Goal: Find specific page/section: Find specific page/section

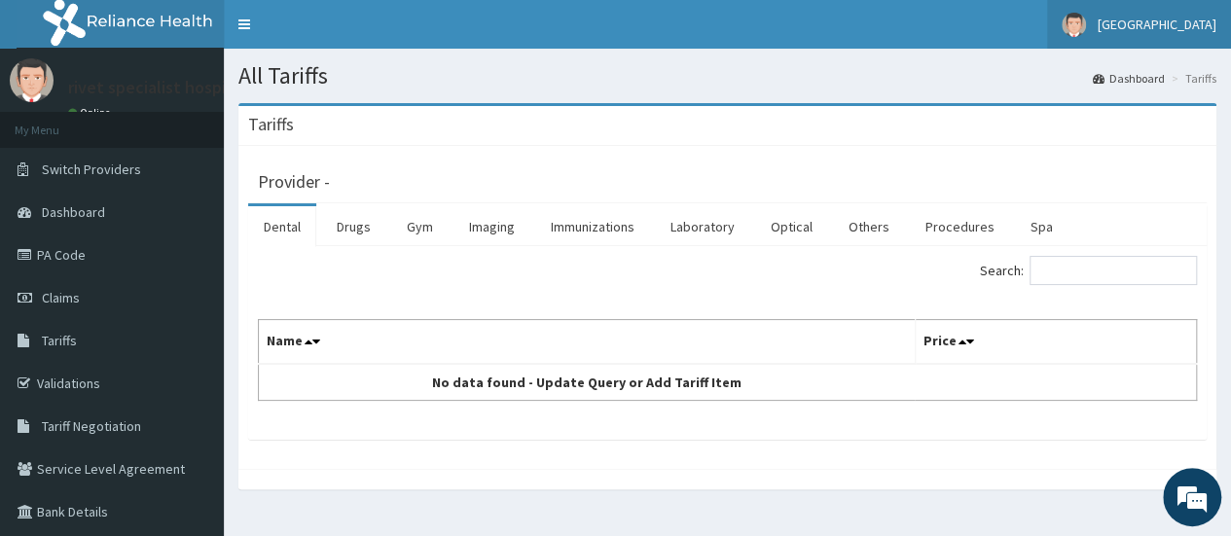
click at [1184, 30] on span "Hopewell Hospital" at bounding box center [1157, 25] width 119 height 18
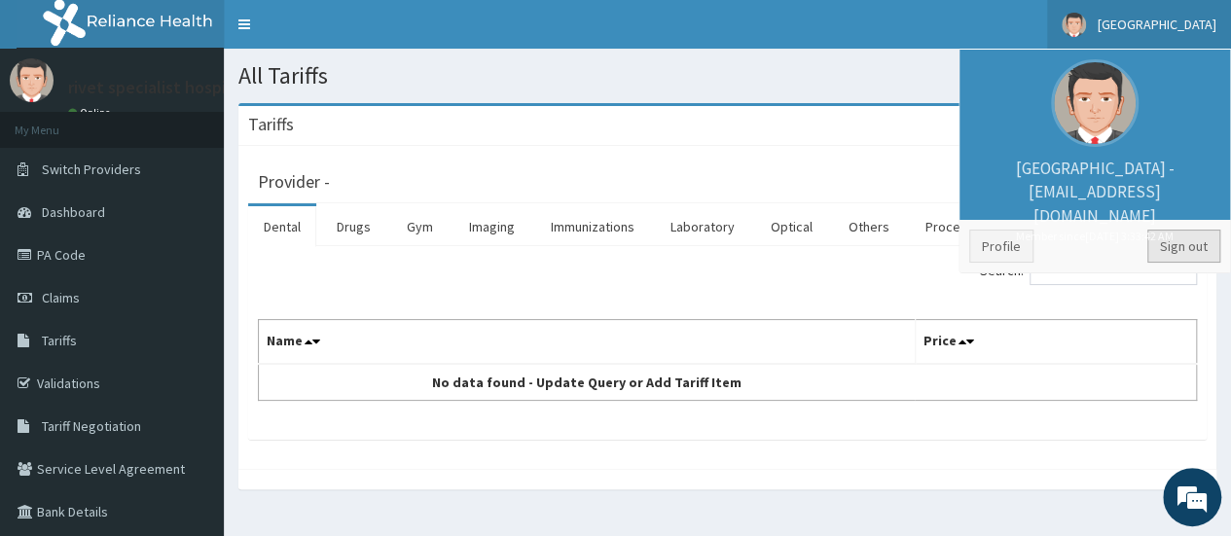
click at [1192, 249] on link "Sign out" at bounding box center [1184, 246] width 73 height 33
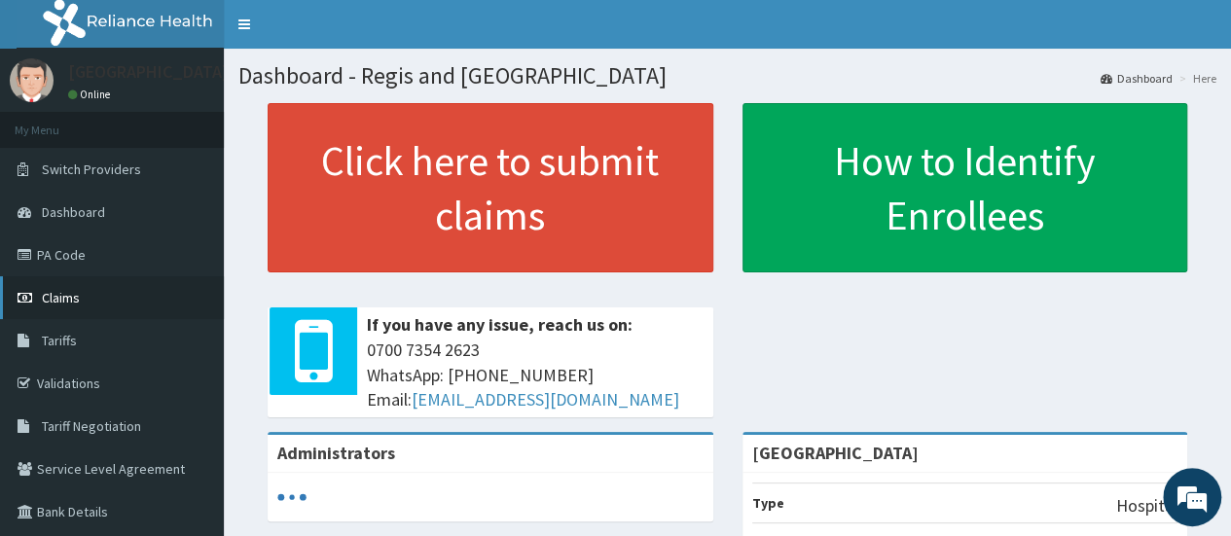
click at [87, 297] on link "Claims" at bounding box center [112, 297] width 224 height 43
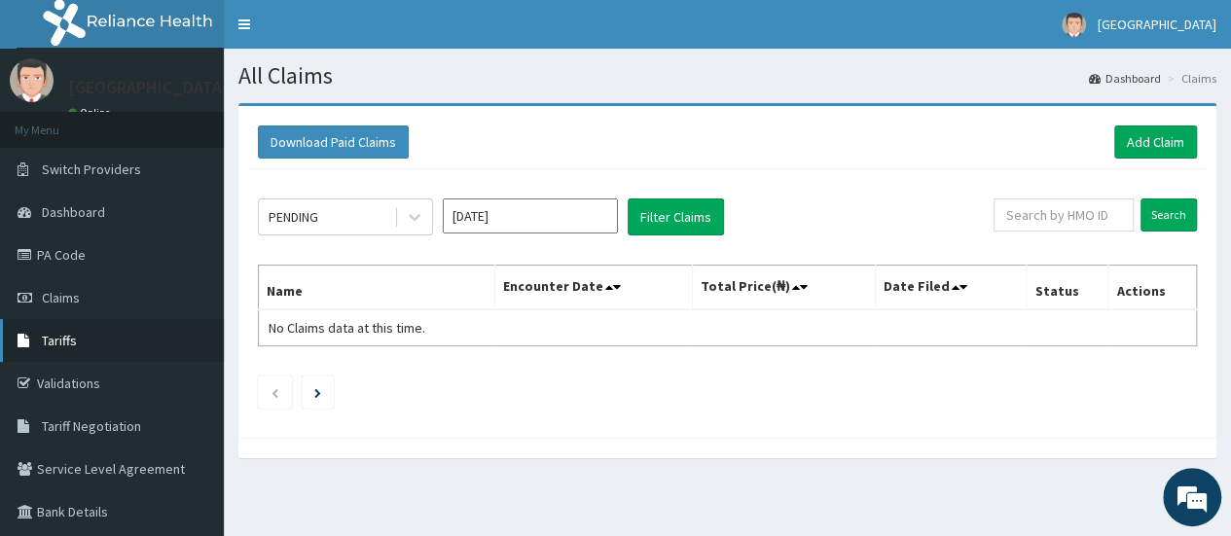
click at [74, 338] on span "Tariffs" at bounding box center [59, 341] width 35 height 18
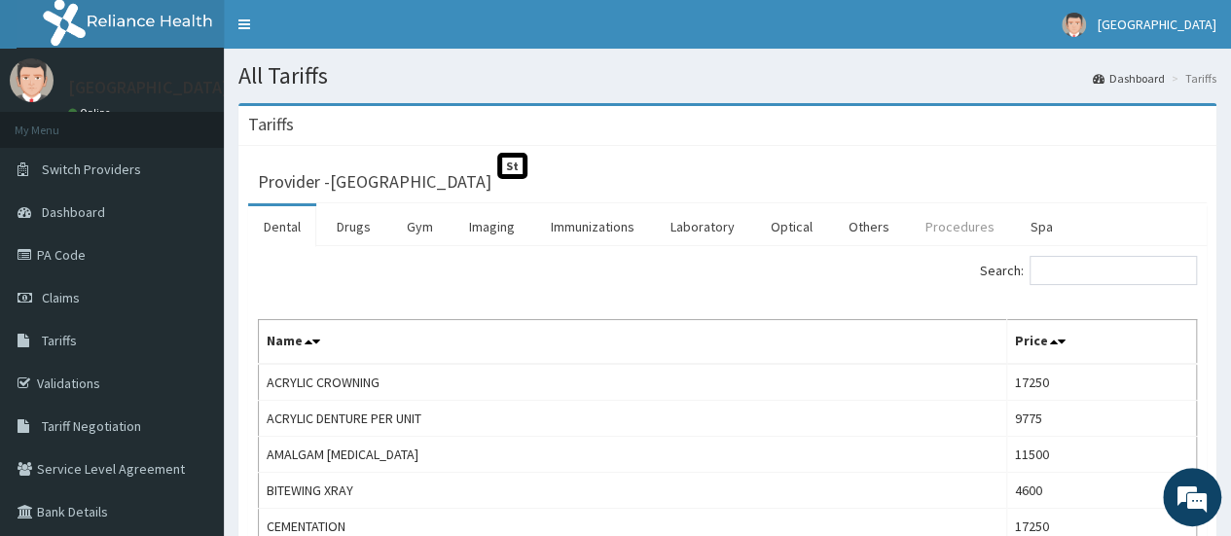
click at [948, 227] on link "Procedures" at bounding box center [960, 226] width 100 height 41
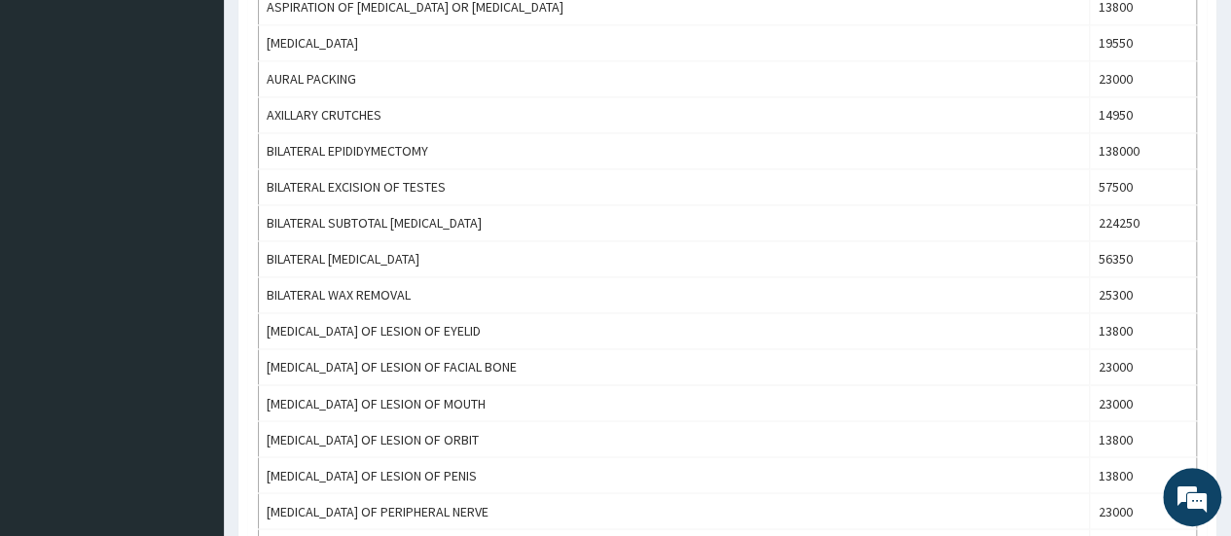
scroll to position [1828, 0]
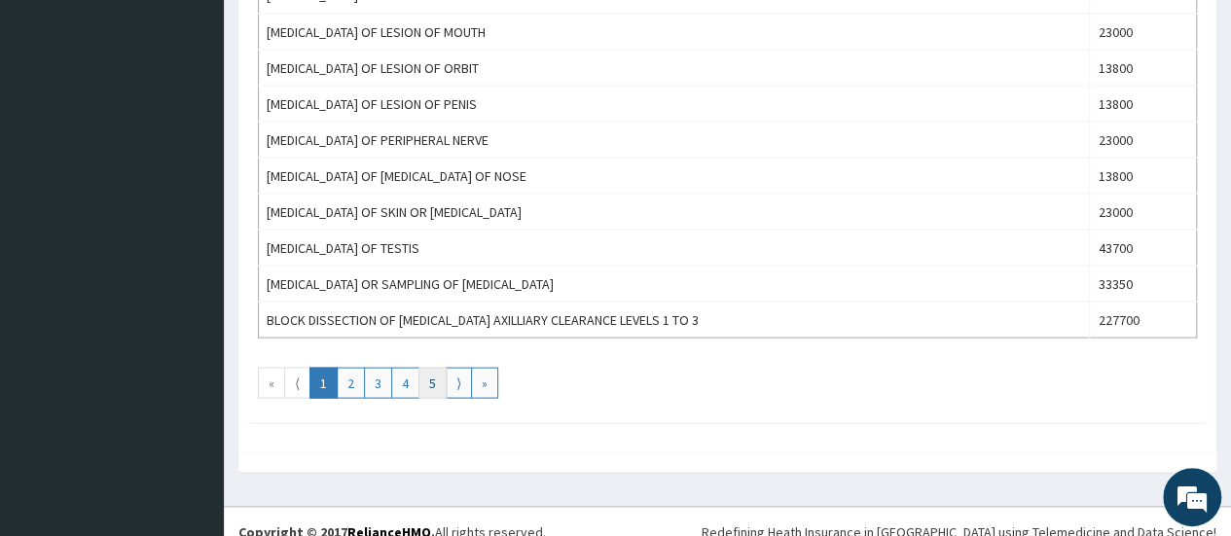
click at [431, 367] on link "5" at bounding box center [433, 382] width 28 height 31
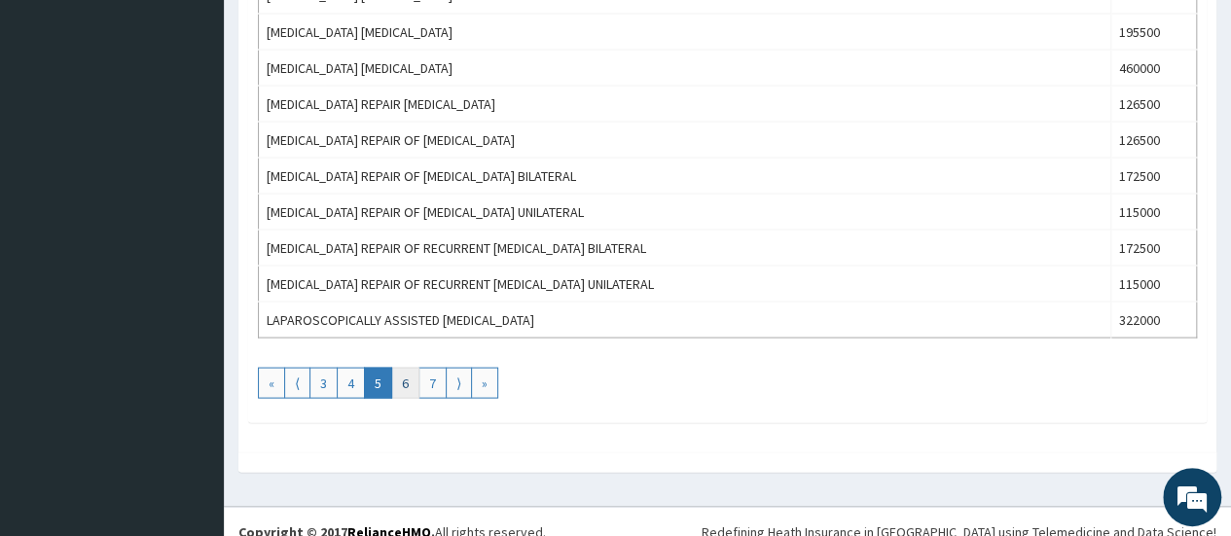
click at [404, 371] on link "6" at bounding box center [405, 382] width 28 height 31
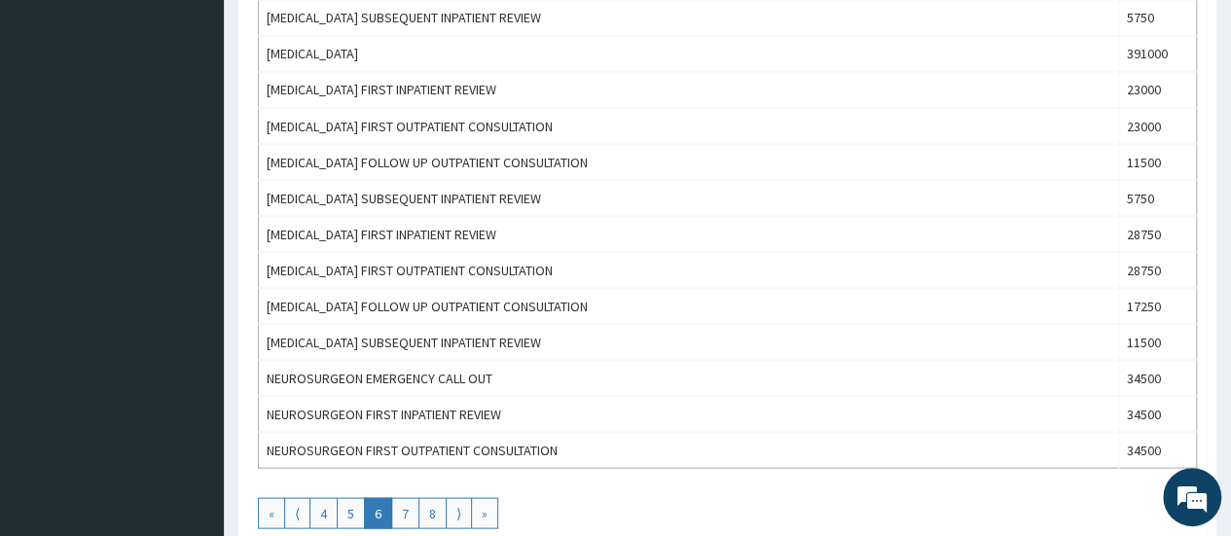
scroll to position [1867, 0]
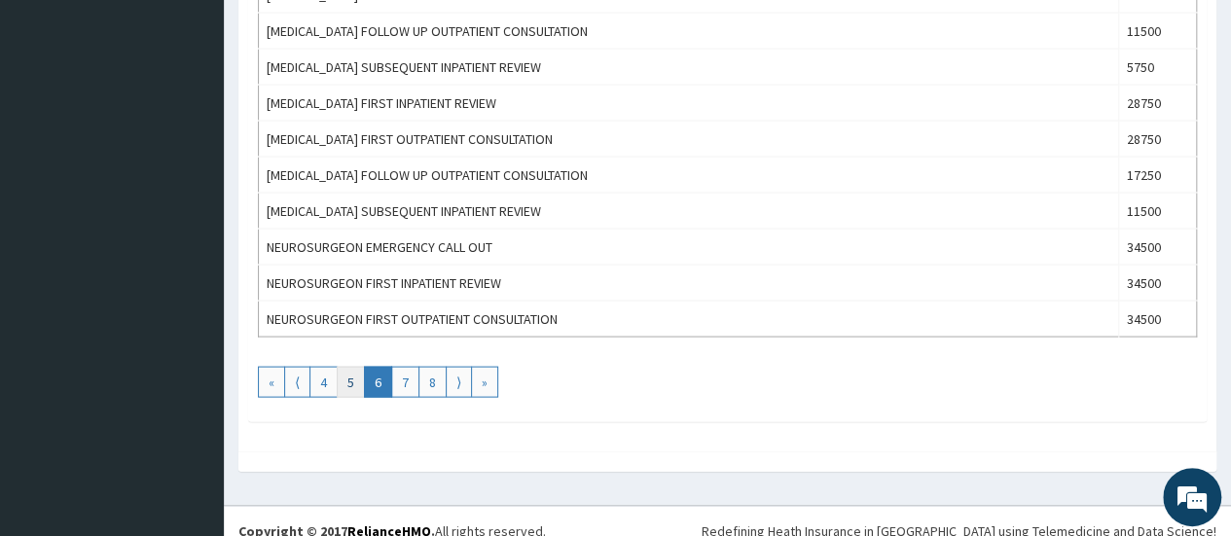
click at [344, 372] on link "5" at bounding box center [351, 382] width 28 height 31
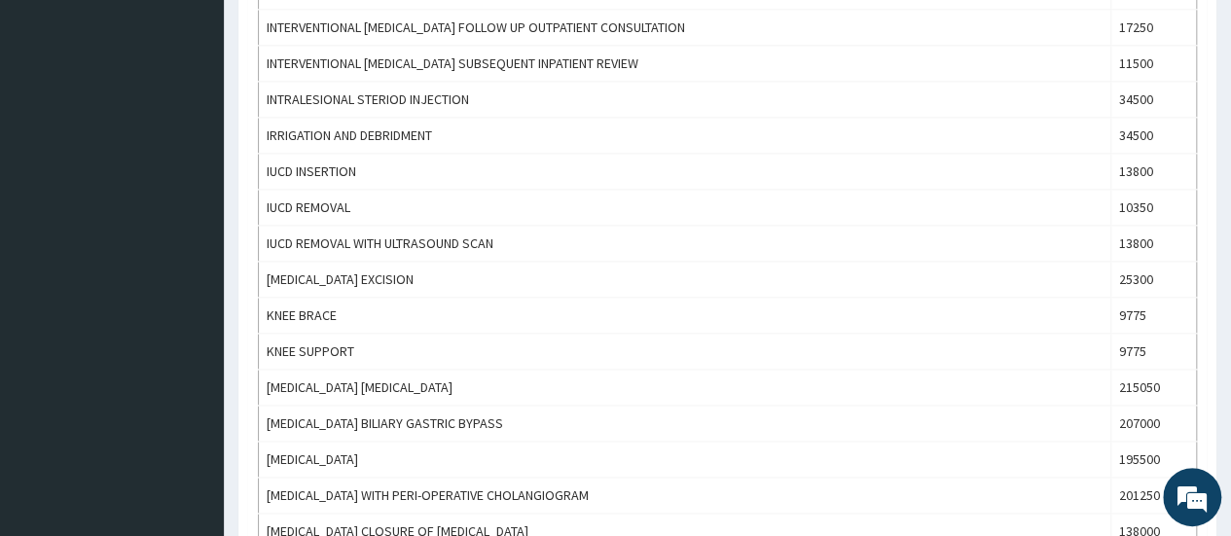
scroll to position [1828, 0]
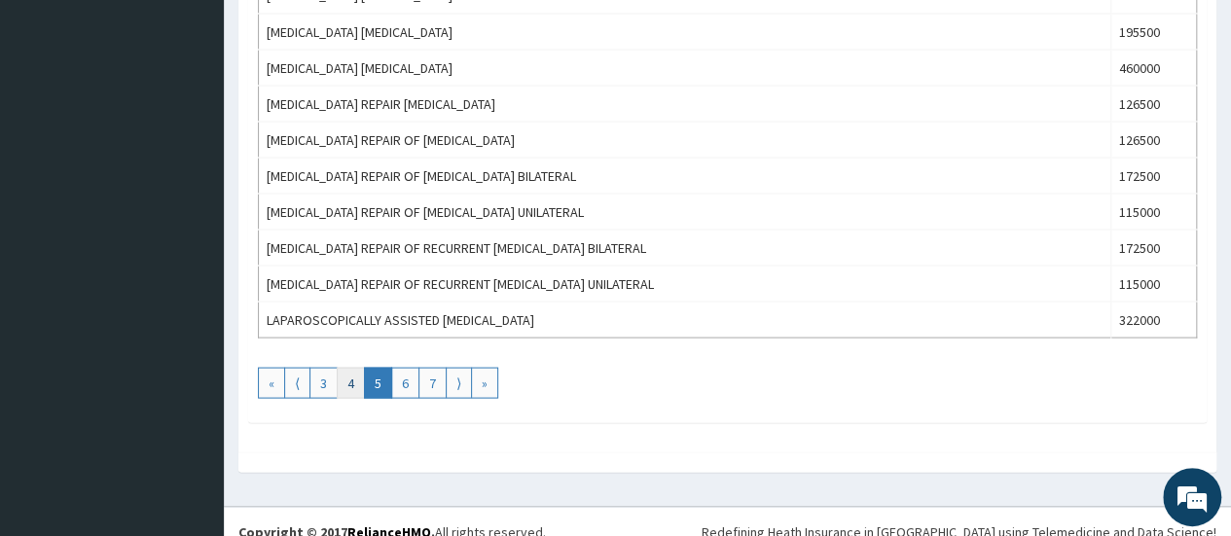
click at [350, 371] on link "4" at bounding box center [351, 382] width 28 height 31
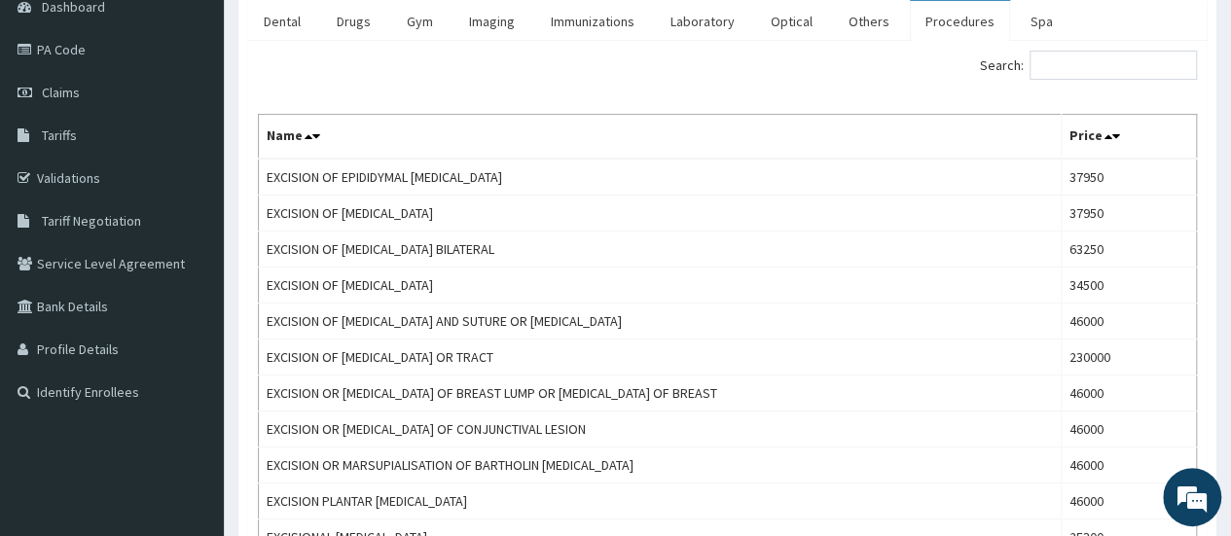
scroll to position [0, 0]
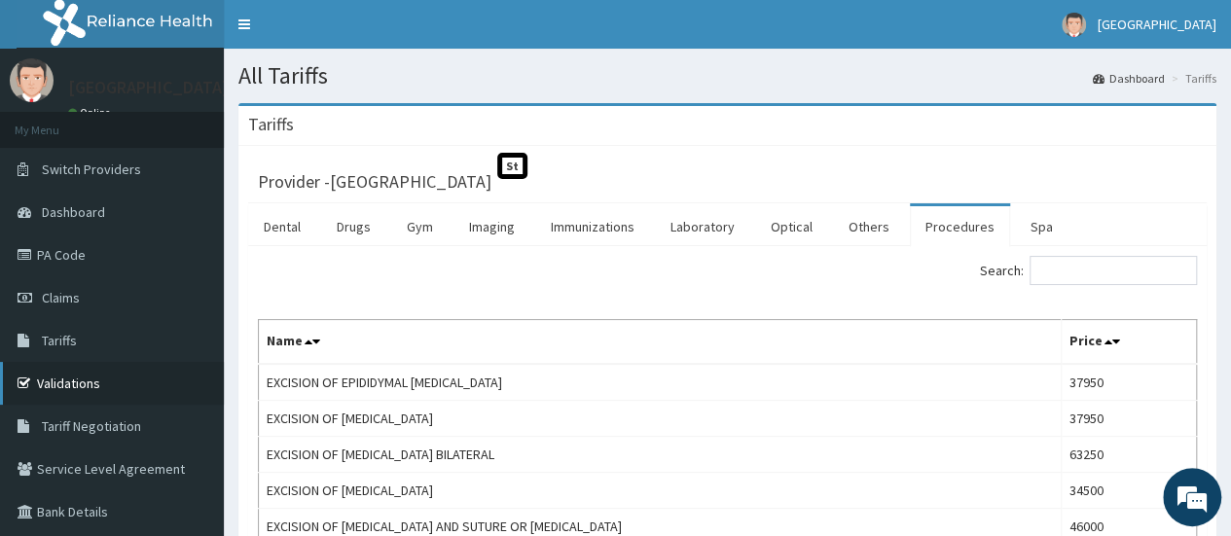
click at [90, 394] on link "Validations" at bounding box center [112, 383] width 224 height 43
